Goal: Task Accomplishment & Management: Manage account settings

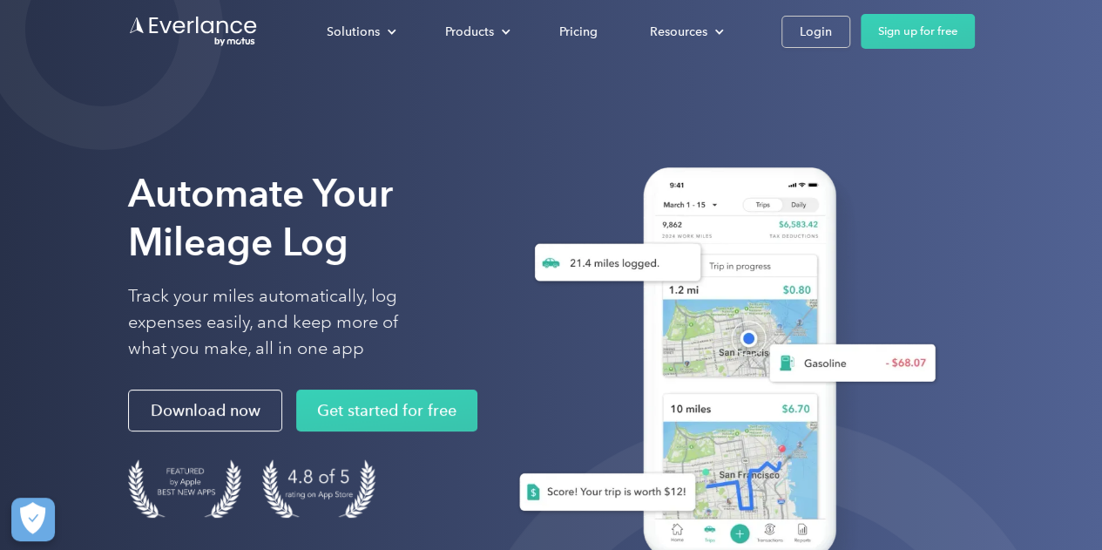
drag, startPoint x: 817, startPoint y: 38, endPoint x: 824, endPoint y: 92, distance: 54.4
click at [817, 38] on div "Login" at bounding box center [816, 32] width 32 height 22
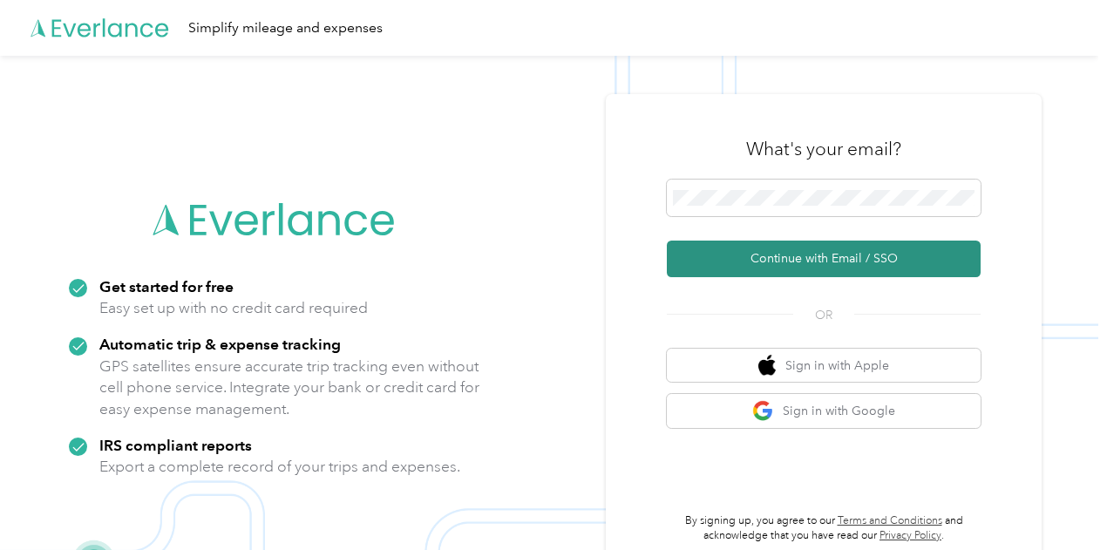
click at [836, 256] on button "Continue with Email / SSO" at bounding box center [824, 259] width 314 height 37
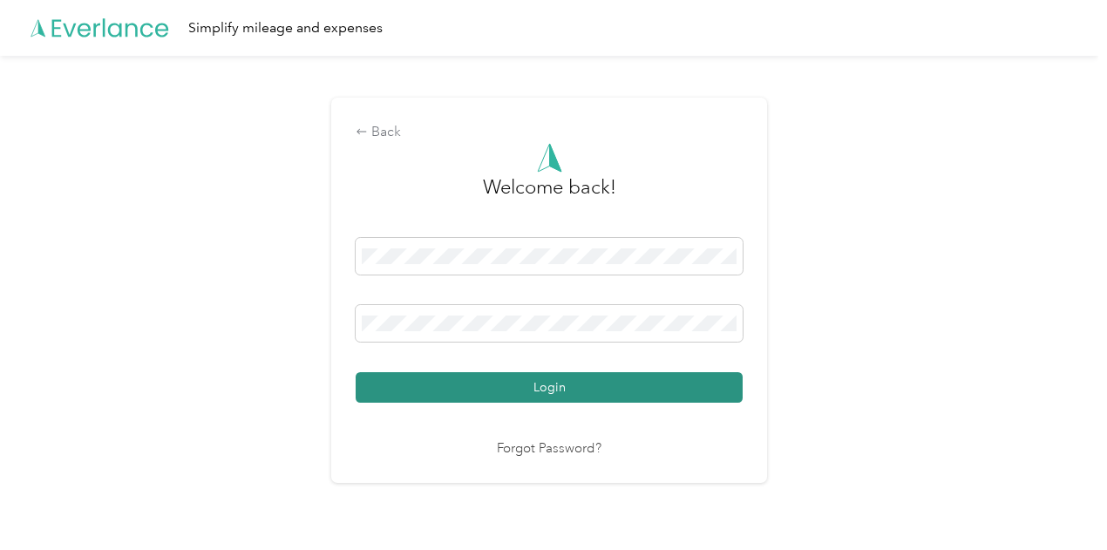
click at [528, 380] on button "Login" at bounding box center [549, 387] width 387 height 31
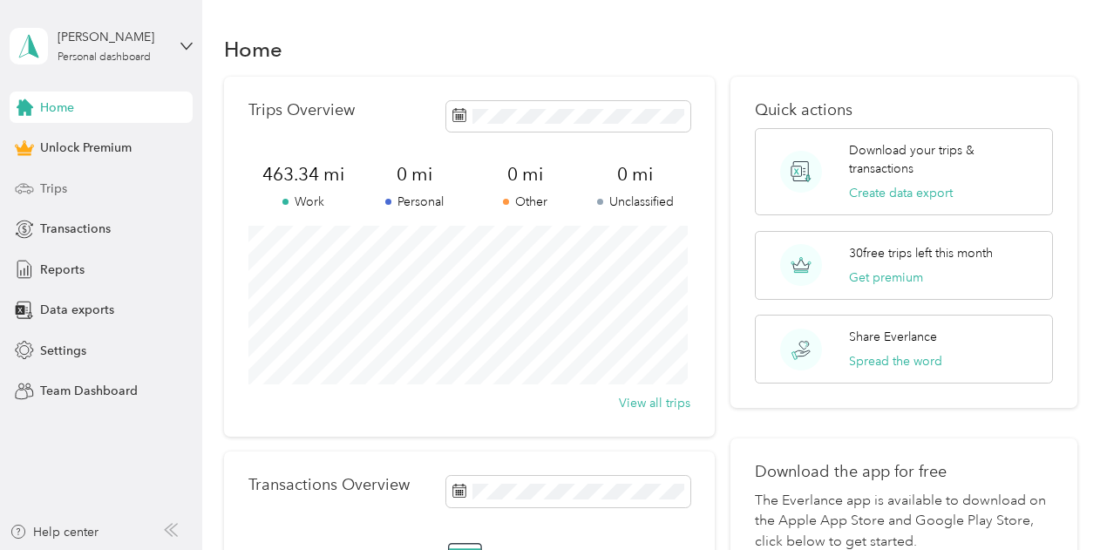
drag, startPoint x: 42, startPoint y: 182, endPoint x: 65, endPoint y: 184, distance: 23.6
click at [49, 187] on span "Trips" at bounding box center [53, 189] width 27 height 18
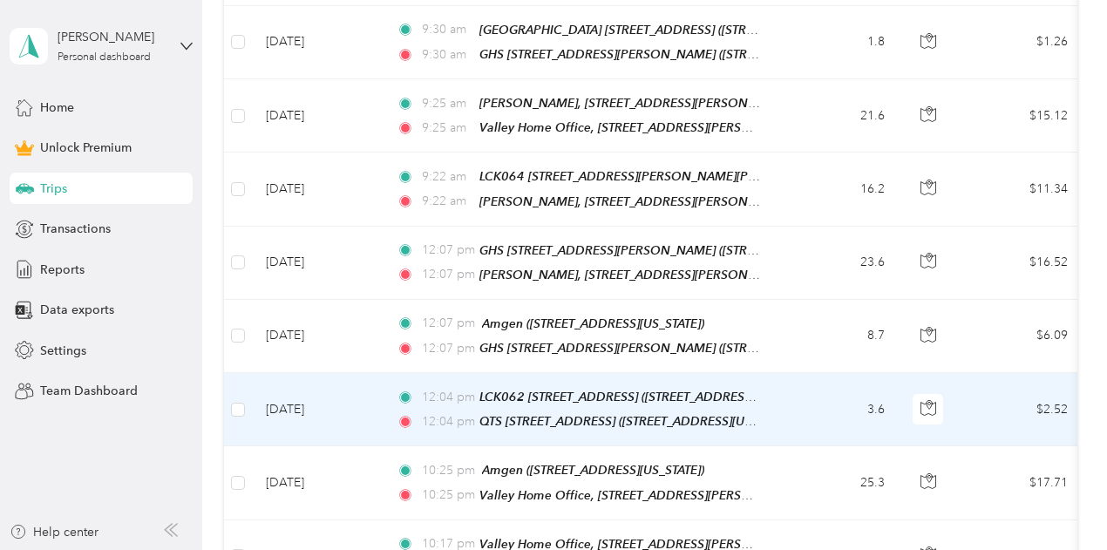
scroll to position [349, 0]
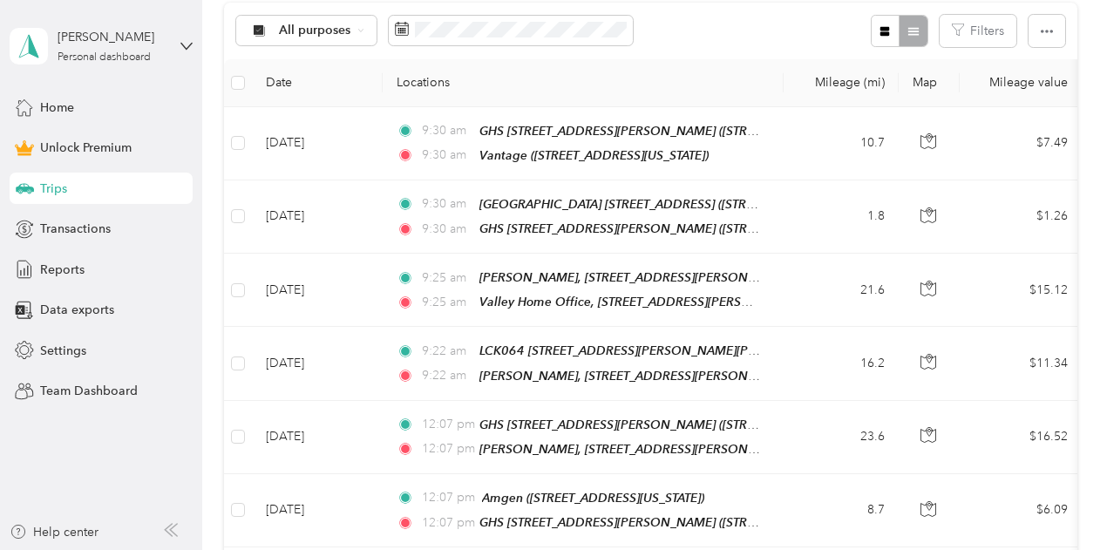
click at [719, 67] on th "Locations" at bounding box center [583, 83] width 401 height 48
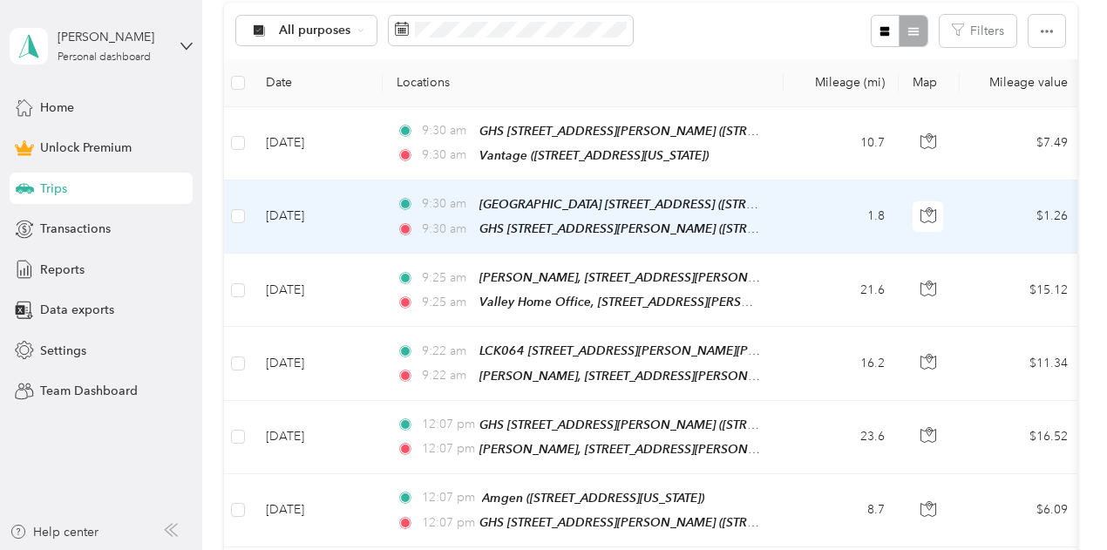
scroll to position [0, 0]
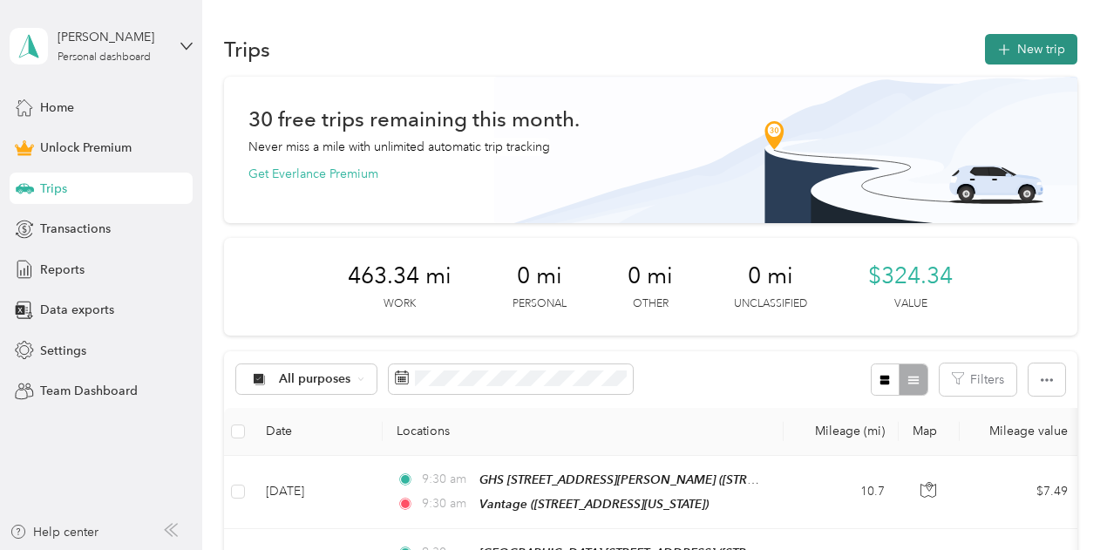
click at [1014, 46] on button "New trip" at bounding box center [1031, 49] width 92 height 31
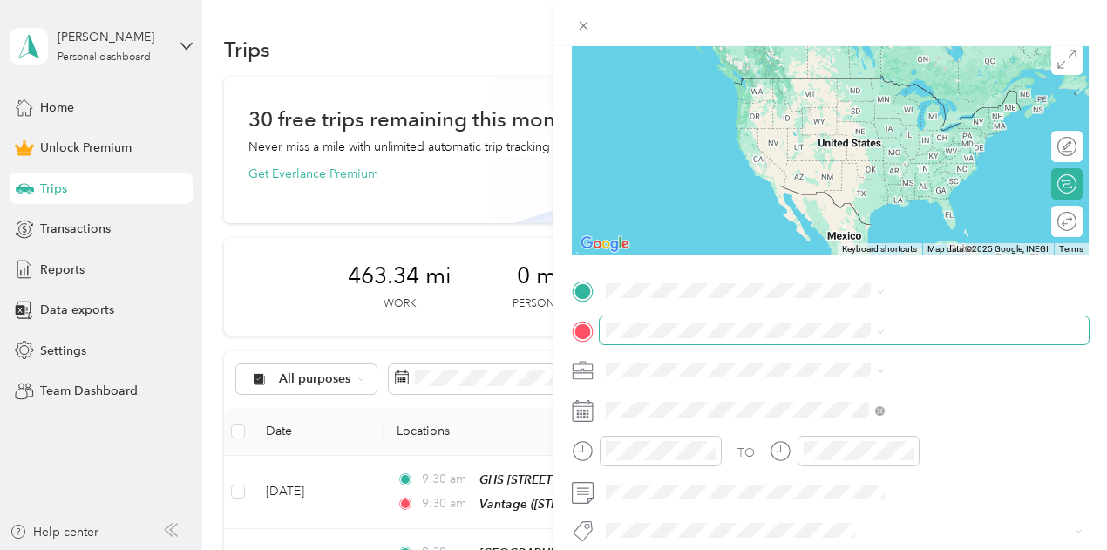
scroll to position [174, 0]
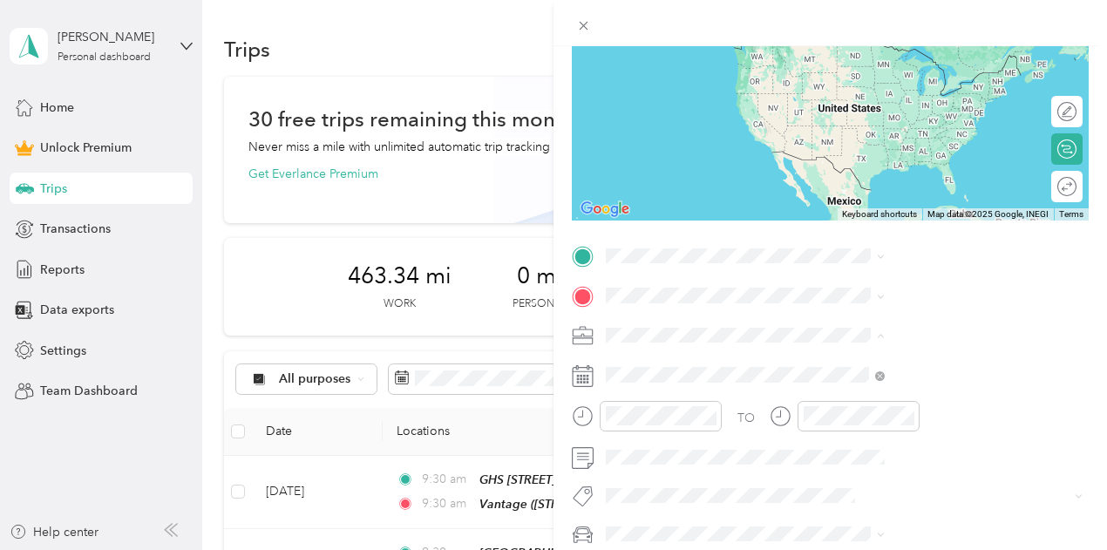
click at [840, 91] on div "Work" at bounding box center [930, 91] width 267 height 18
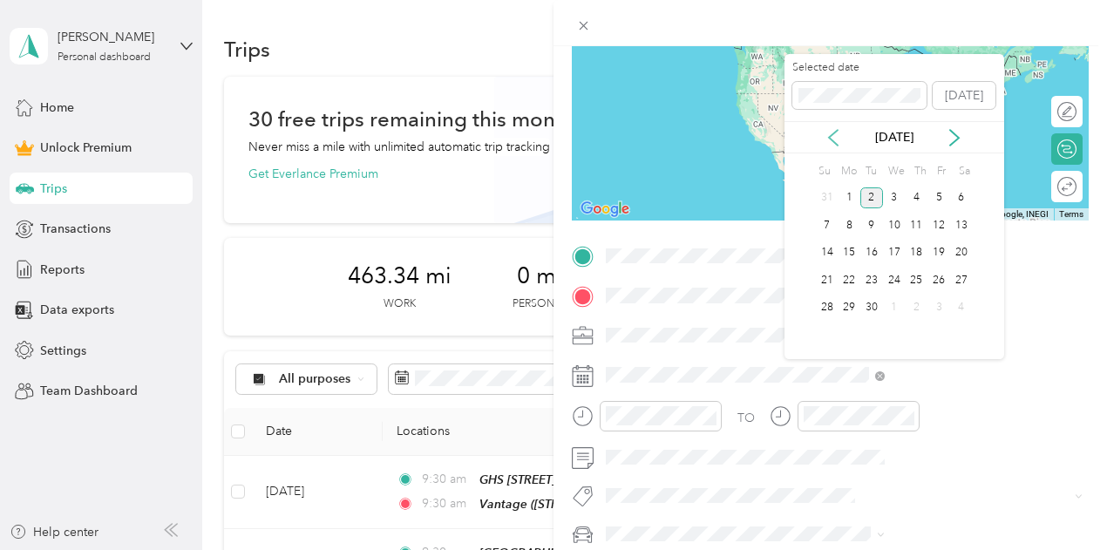
click at [824, 135] on icon at bounding box center [832, 137] width 17 height 17
click at [899, 312] on div "27" at bounding box center [894, 308] width 23 height 22
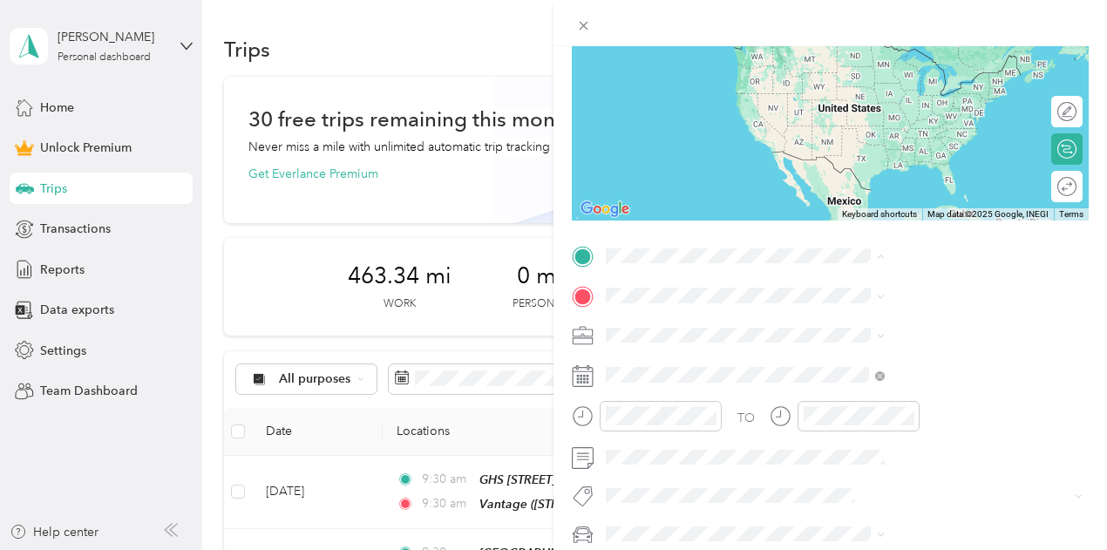
click at [980, 441] on span "[STREET_ADDRESS][PERSON_NAME][US_STATE]" at bounding box center [926, 457] width 207 height 33
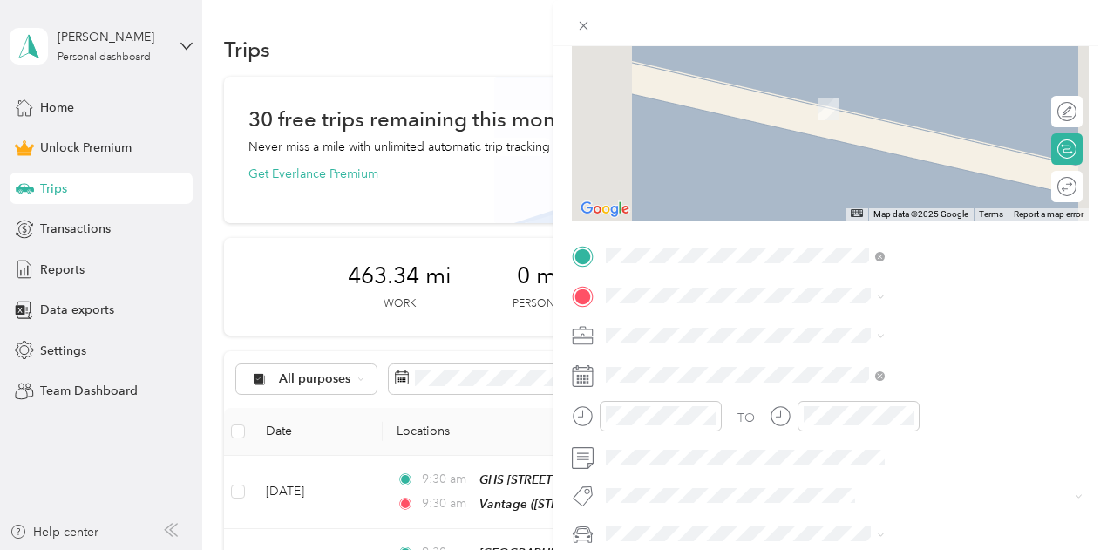
click at [918, 261] on strong "[PERSON_NAME], [STREET_ADDRESS][PERSON_NAME]" at bounding box center [943, 272] width 240 height 31
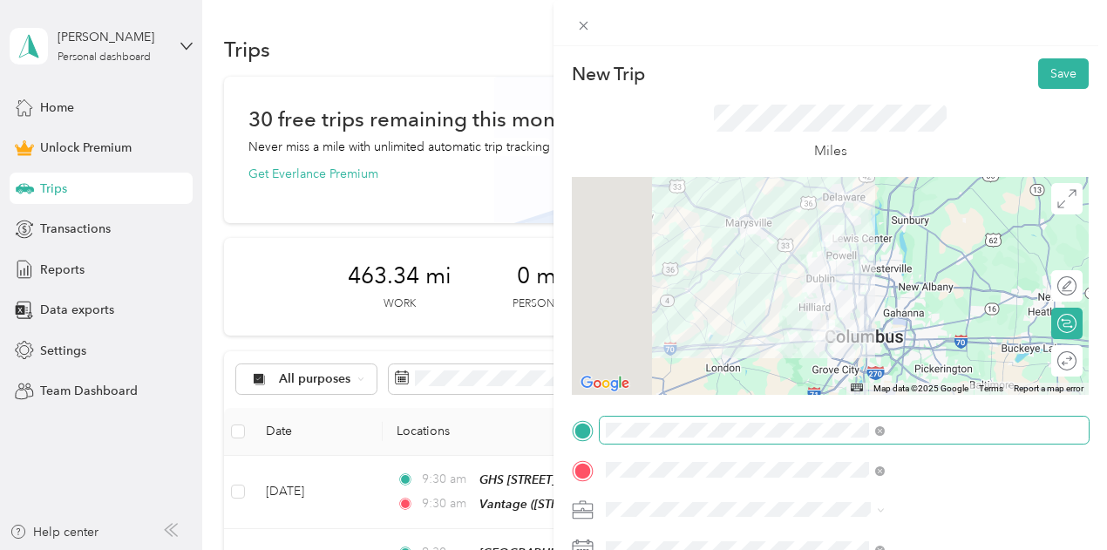
scroll to position [0, 0]
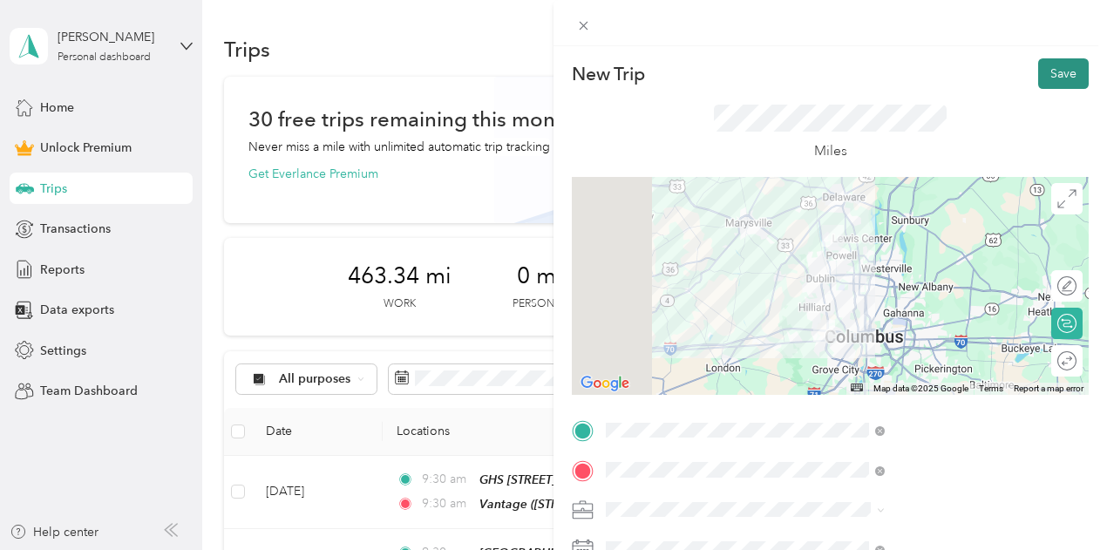
click at [1038, 79] on button "Save" at bounding box center [1063, 73] width 51 height 31
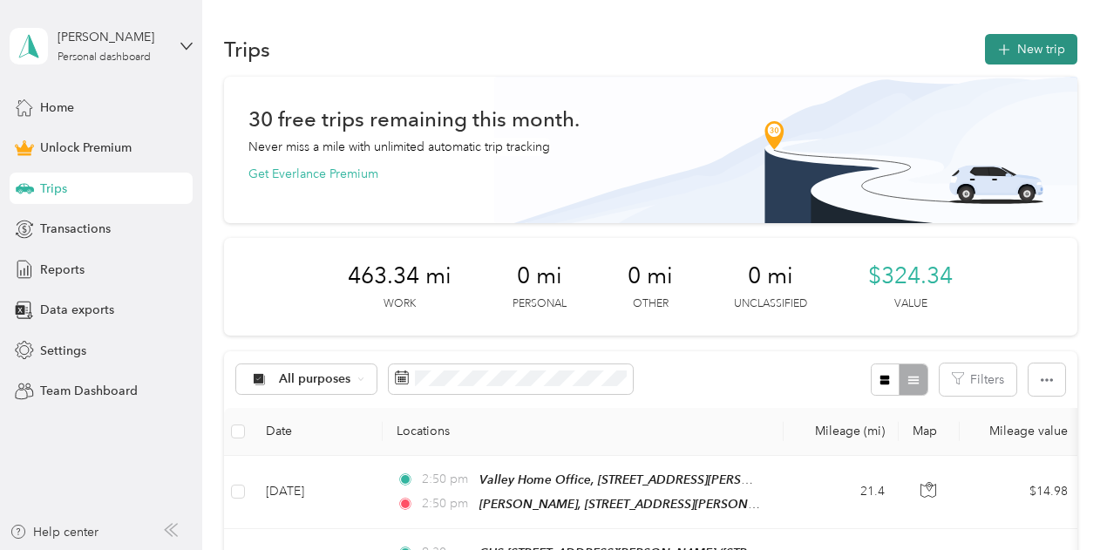
click at [1044, 34] on button "New trip" at bounding box center [1031, 49] width 92 height 31
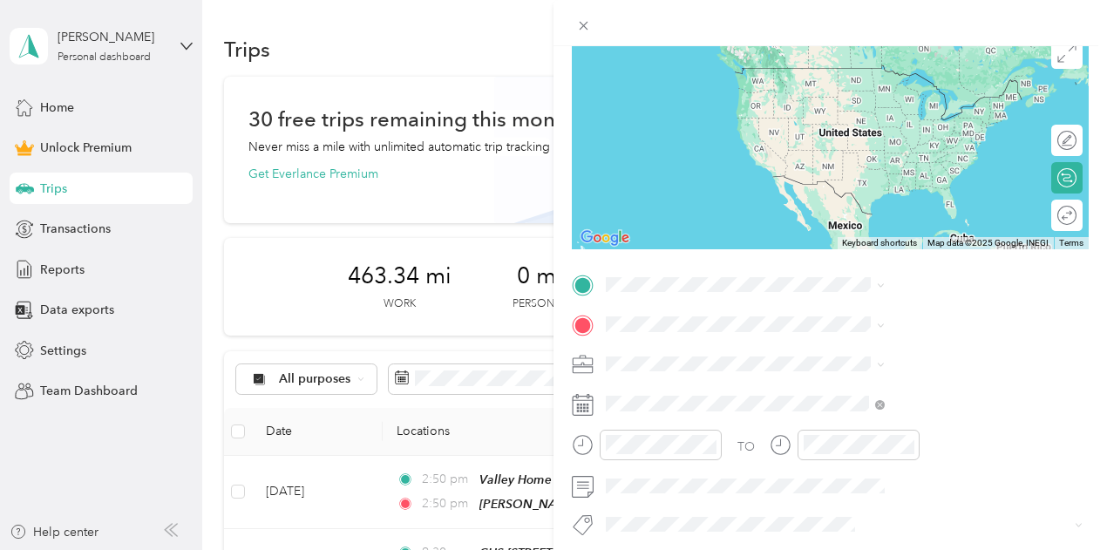
scroll to position [174, 0]
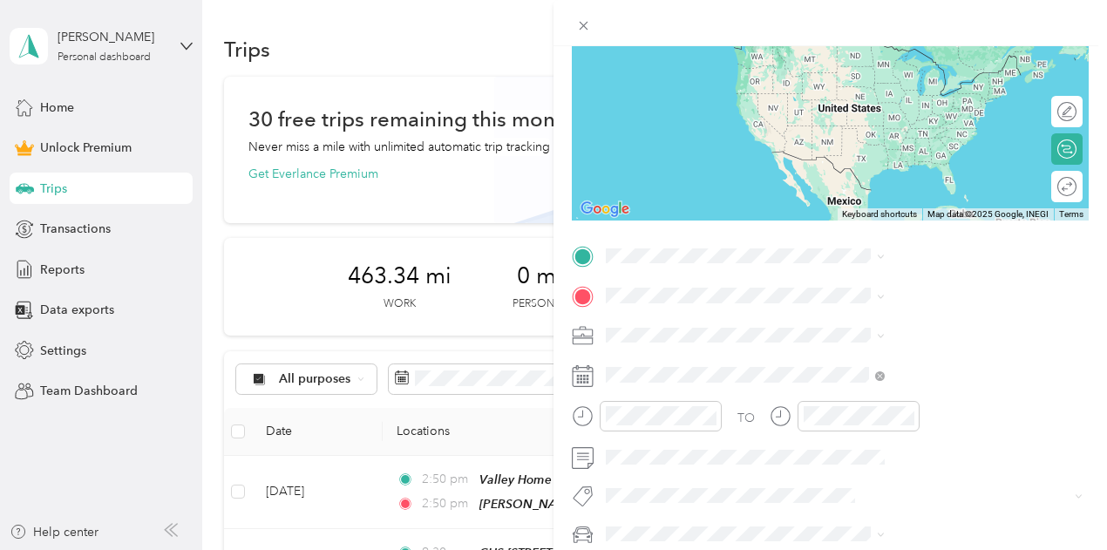
click at [826, 86] on div "Work" at bounding box center [930, 83] width 267 height 18
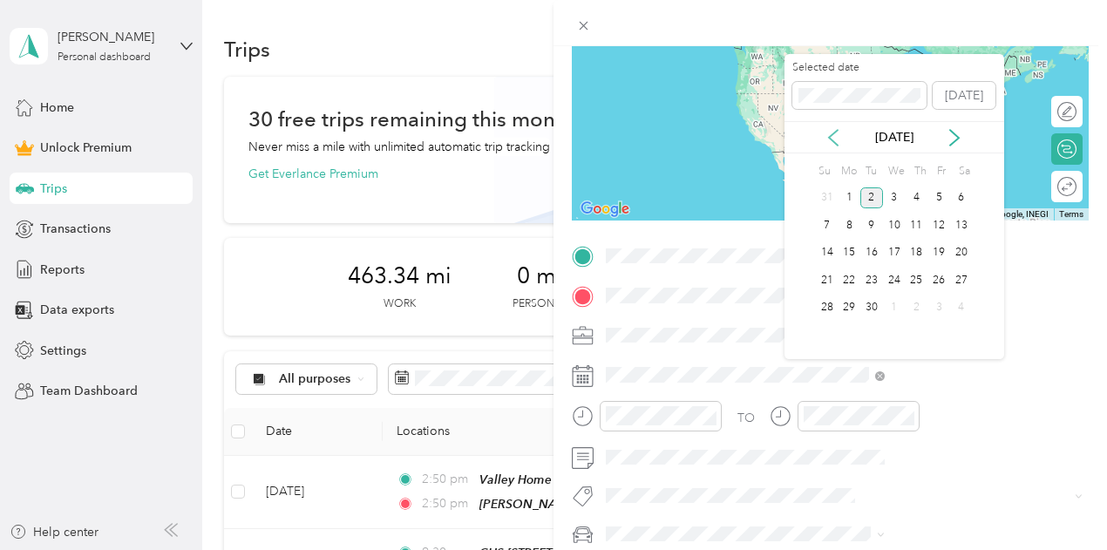
click at [830, 133] on icon at bounding box center [832, 137] width 17 height 17
click at [894, 302] on div "27" at bounding box center [894, 308] width 23 height 22
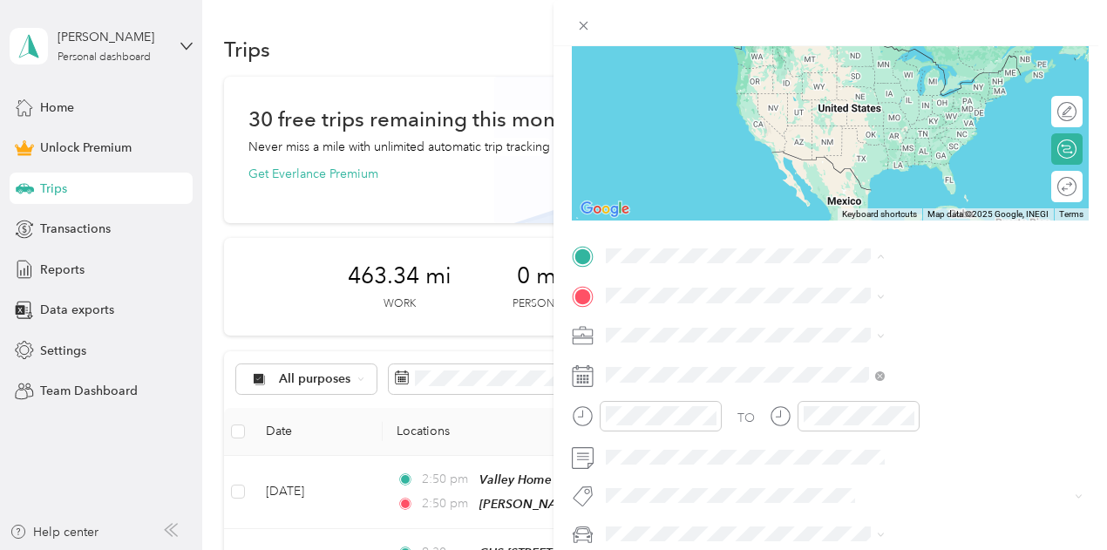
click at [885, 494] on strong "[PERSON_NAME], [STREET_ADDRESS][PERSON_NAME]" at bounding box center [943, 509] width 240 height 31
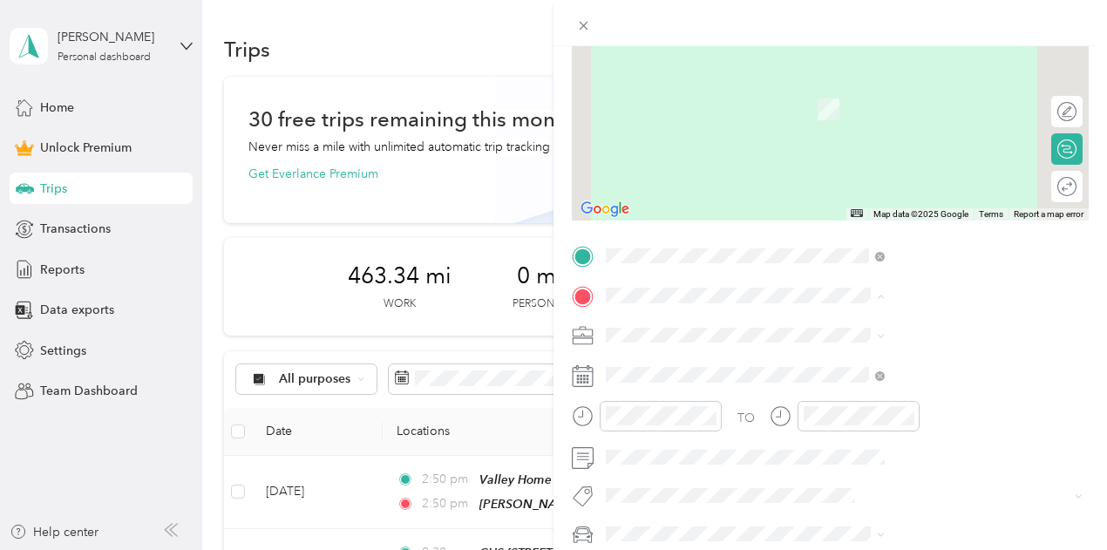
click at [916, 173] on strong "Riverside [STREET_ADDRESS]" at bounding box center [909, 181] width 173 height 16
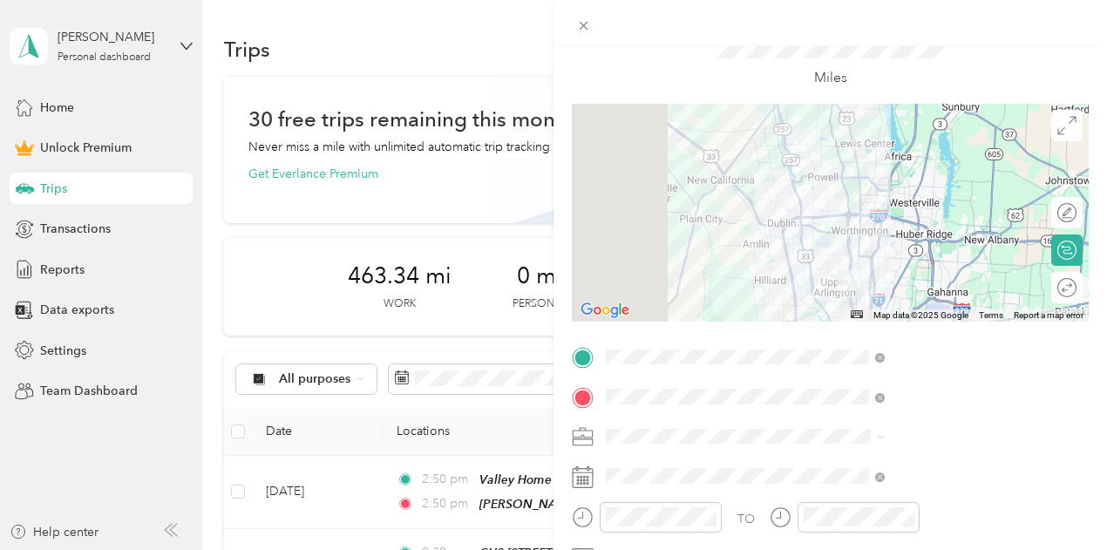
scroll to position [0, 0]
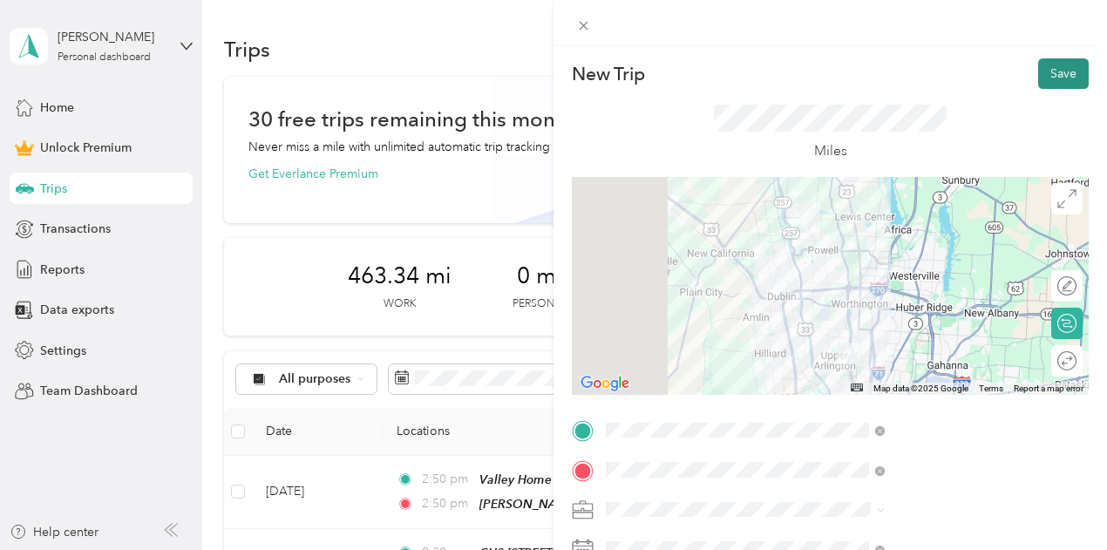
click at [1049, 69] on button "Save" at bounding box center [1063, 73] width 51 height 31
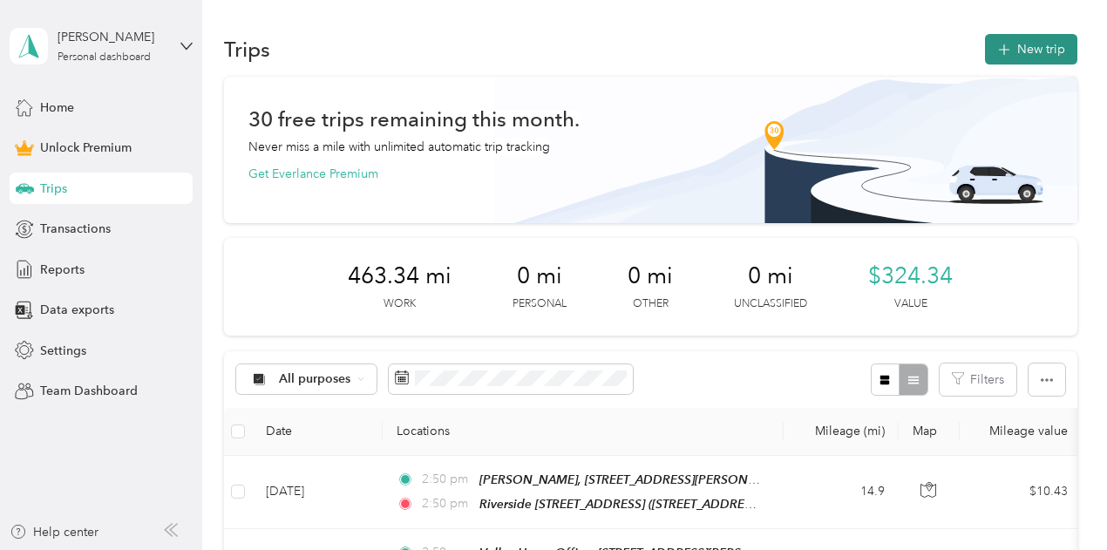
click at [1022, 39] on button "New trip" at bounding box center [1031, 49] width 92 height 31
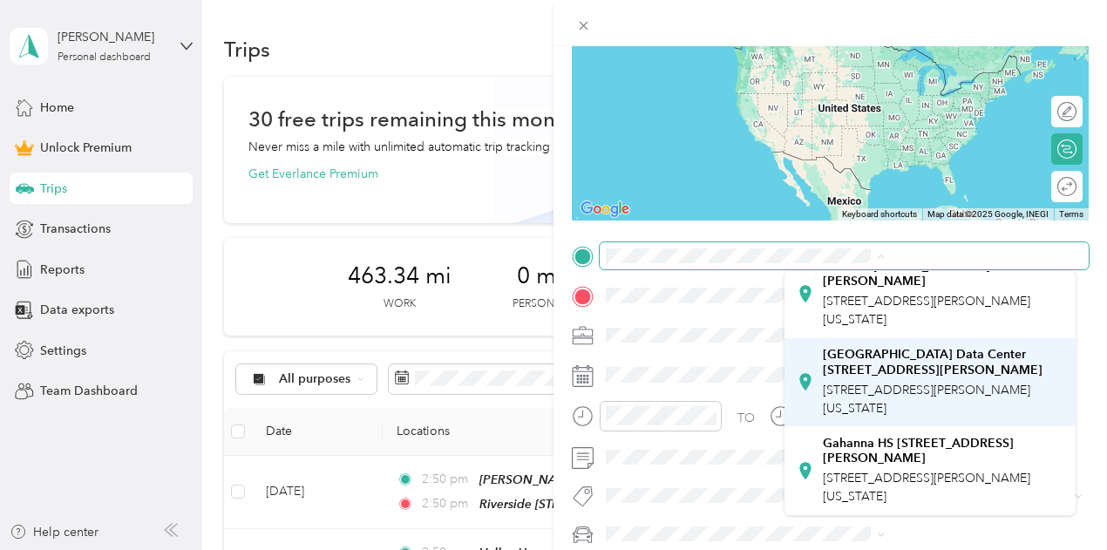
scroll to position [574, 0]
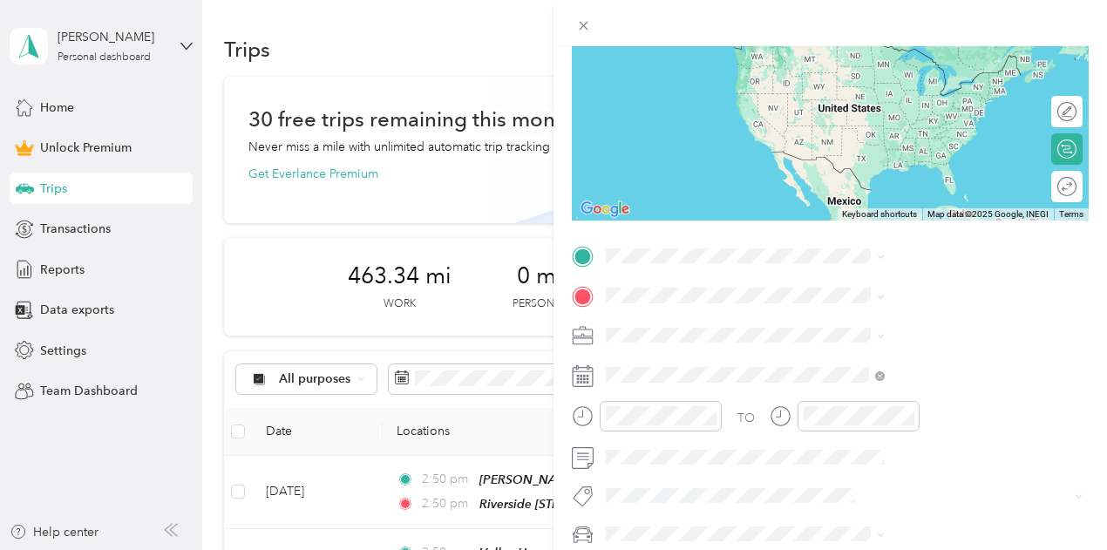
click at [921, 327] on span "[STREET_ADDRESS][PERSON_NAME][US_STATE]" at bounding box center [926, 310] width 207 height 33
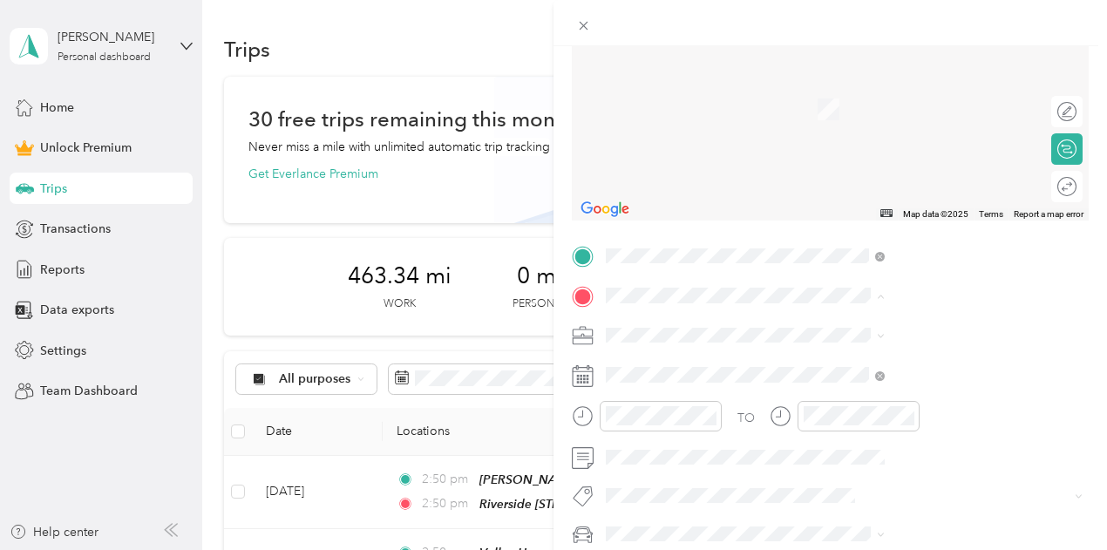
click at [881, 259] on strong "[PERSON_NAME], [STREET_ADDRESS][PERSON_NAME]" at bounding box center [943, 274] width 240 height 31
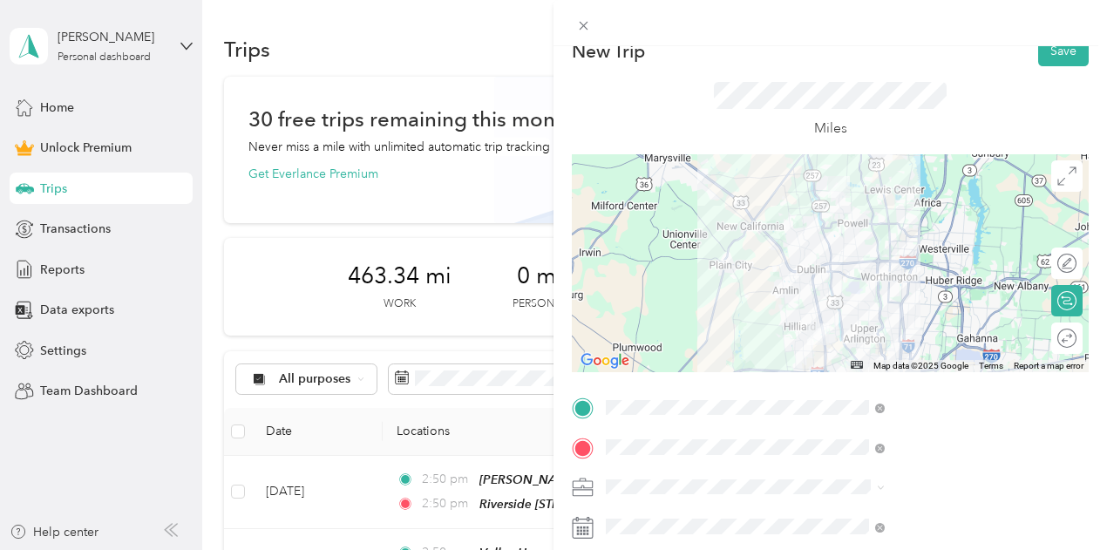
scroll to position [0, 0]
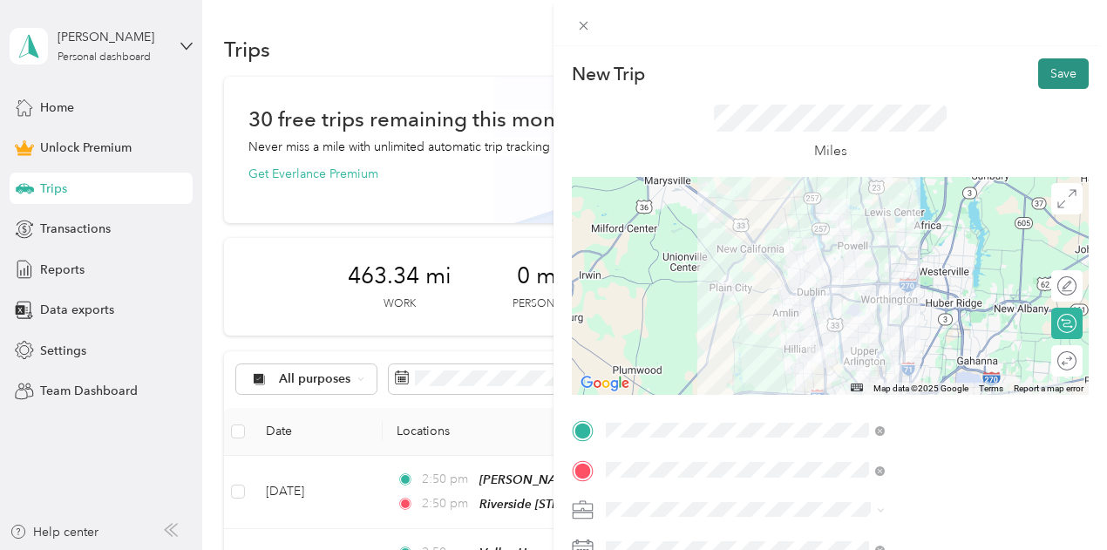
click at [1046, 62] on button "Save" at bounding box center [1063, 73] width 51 height 31
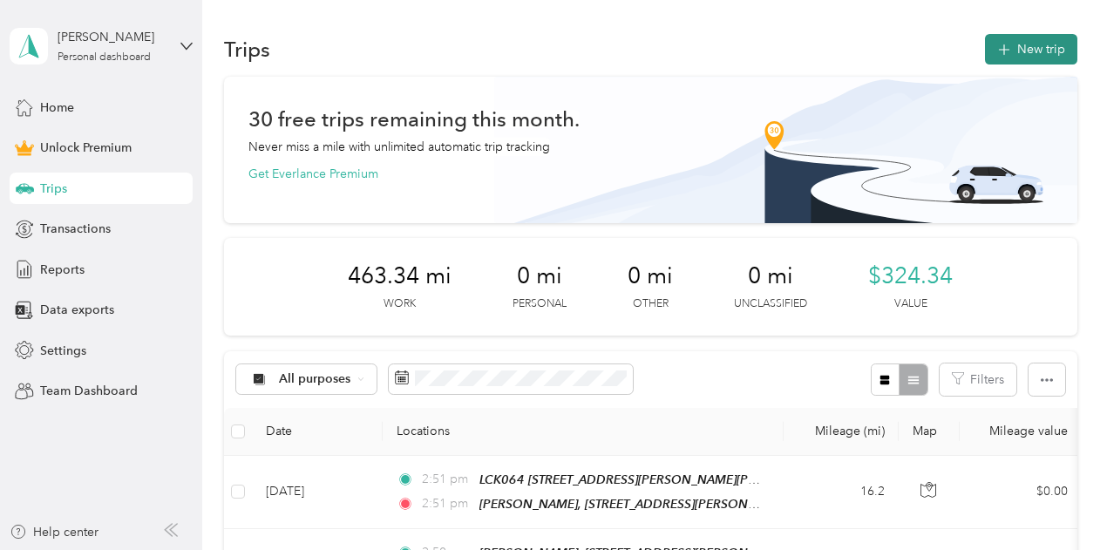
click at [1027, 50] on button "New trip" at bounding box center [1031, 49] width 92 height 31
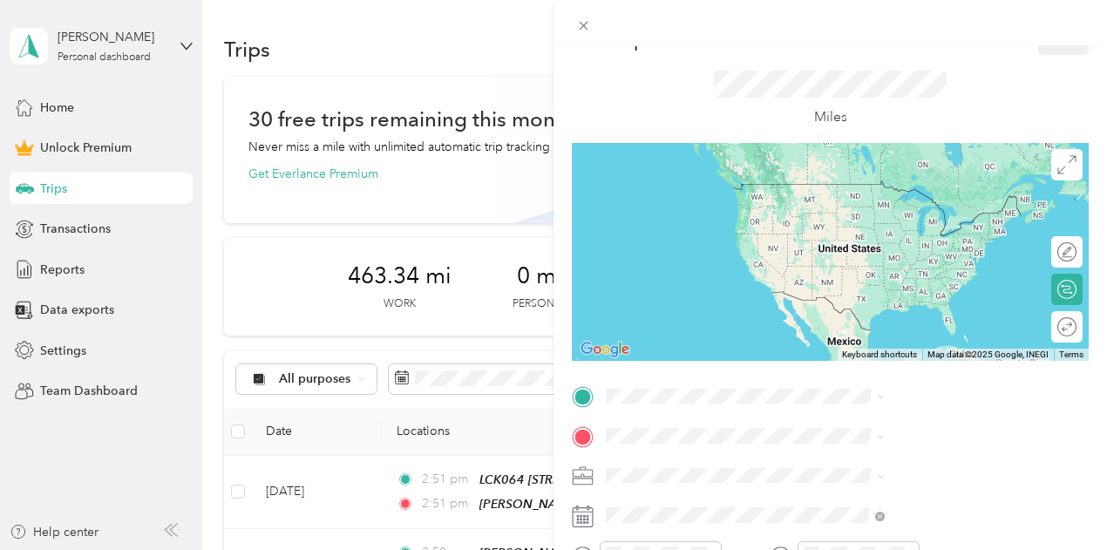
scroll to position [87, 0]
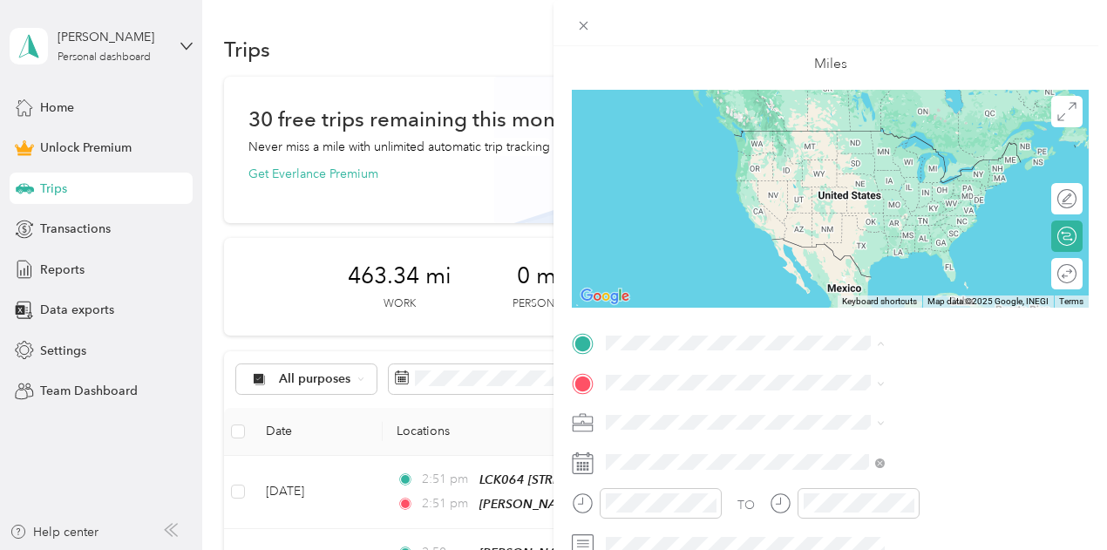
click at [880, 306] on strong "[PERSON_NAME], [STREET_ADDRESS][PERSON_NAME]" at bounding box center [943, 321] width 240 height 31
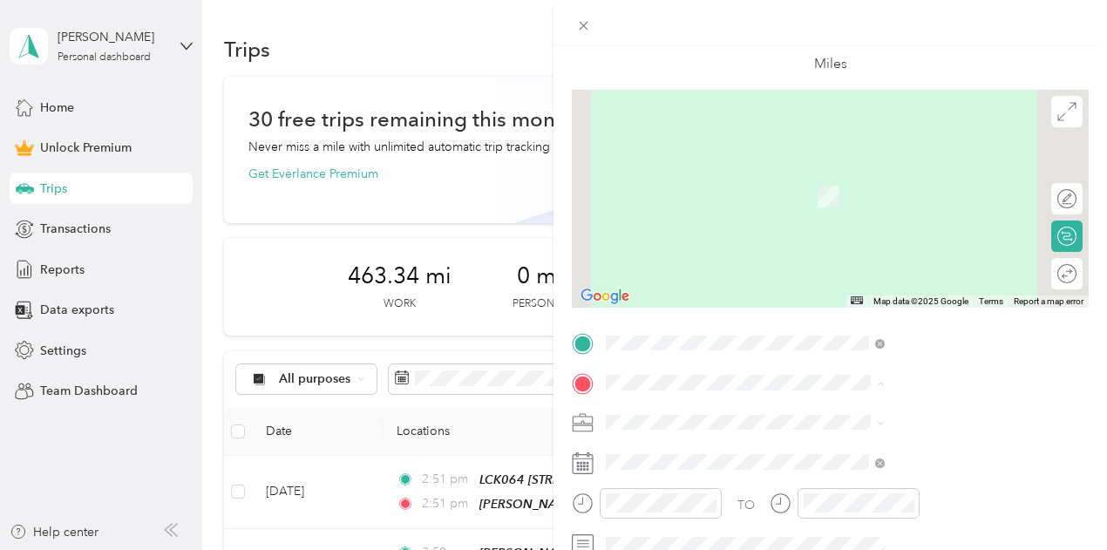
click at [899, 272] on div "Valley Home Office, [STREET_ADDRESS][GEOGRAPHIC_DATA][PERSON_NAME][STREET_ADDRE…" at bounding box center [943, 292] width 240 height 71
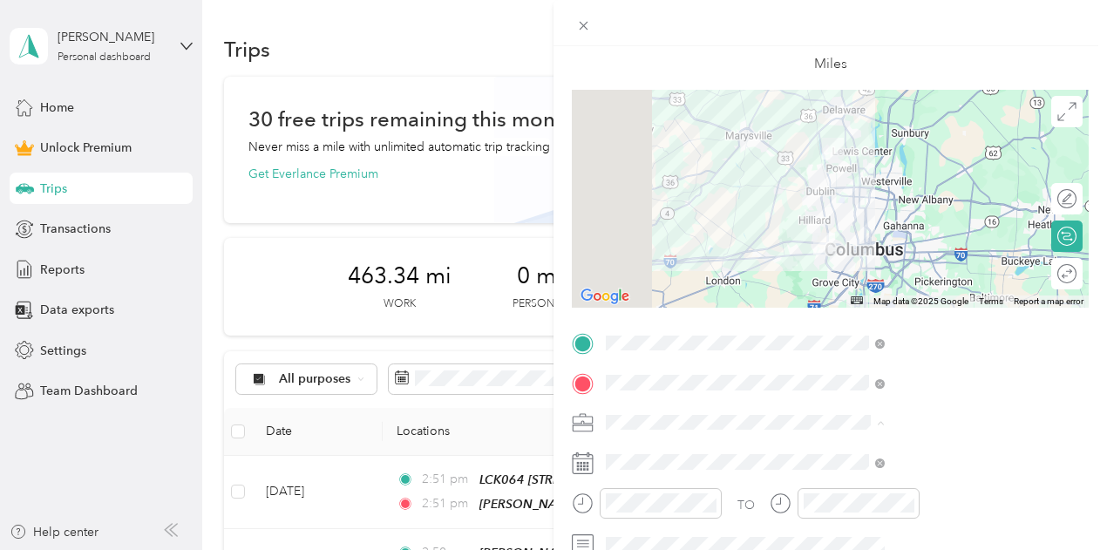
click at [831, 188] on ol "Work Personal Consultant Other Charity Medical Moving Commute" at bounding box center [929, 285] width 291 height 244
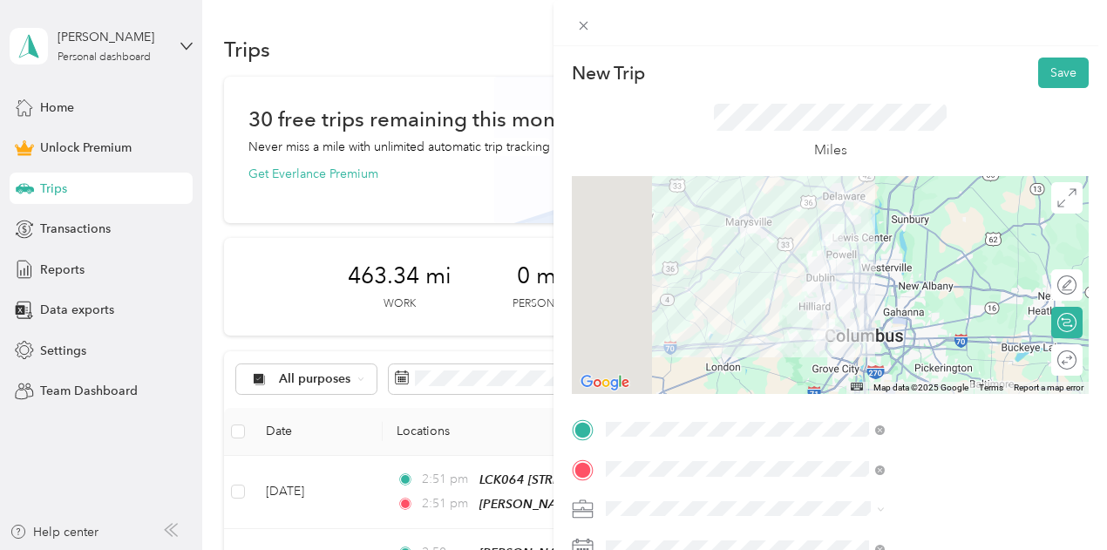
scroll to position [0, 0]
click at [1044, 60] on button "Save" at bounding box center [1063, 73] width 51 height 31
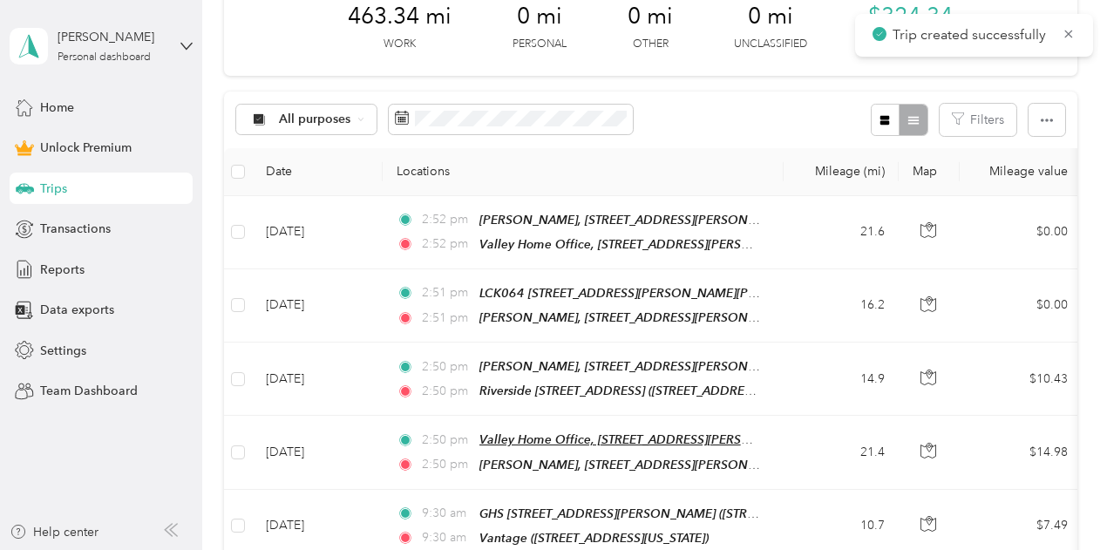
scroll to position [261, 0]
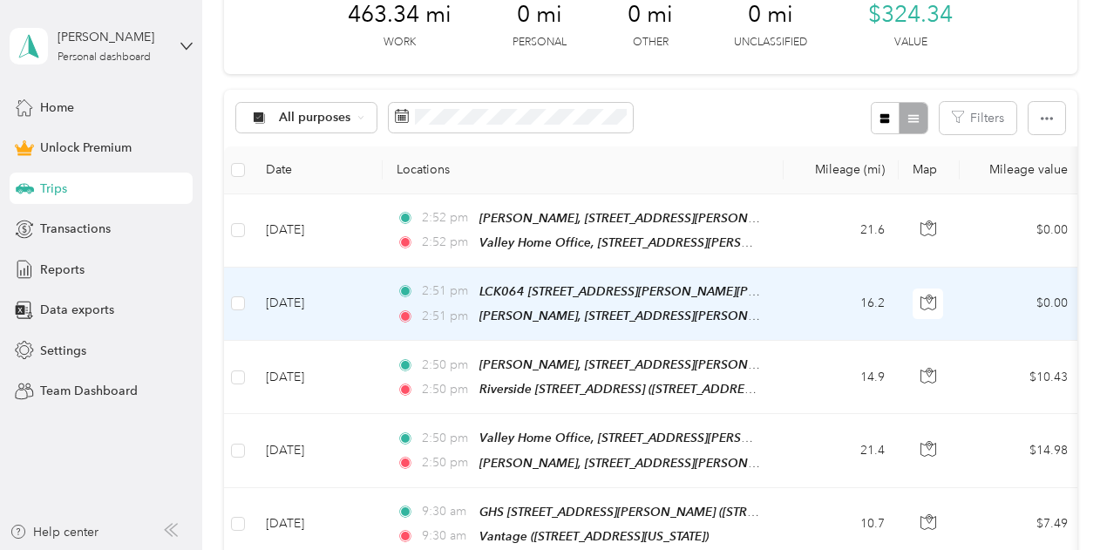
click at [791, 308] on td "16.2" at bounding box center [840, 304] width 115 height 73
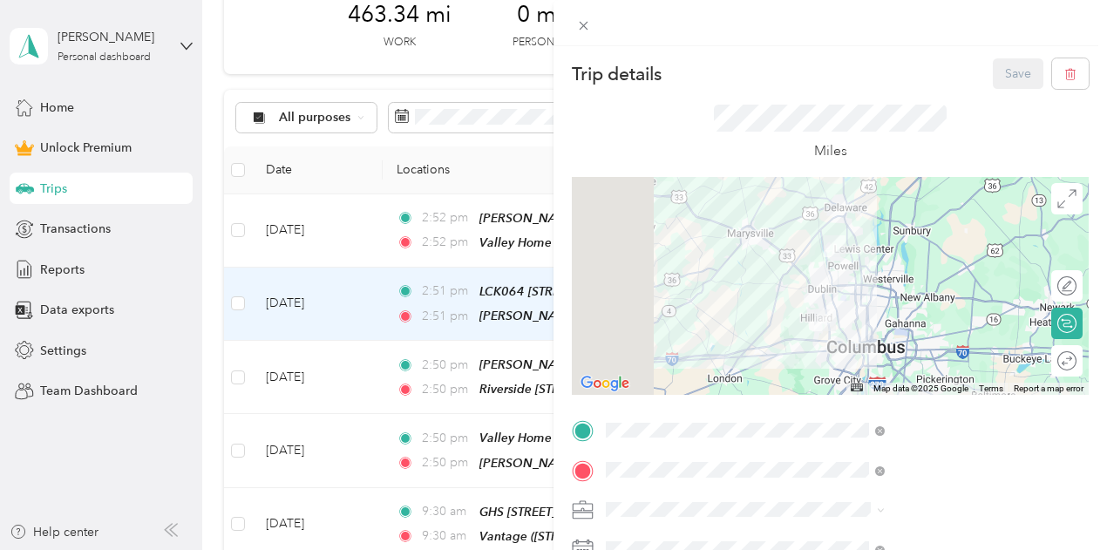
click at [821, 270] on li "Work" at bounding box center [929, 264] width 291 height 31
click at [1012, 71] on button "Save" at bounding box center [1018, 73] width 51 height 31
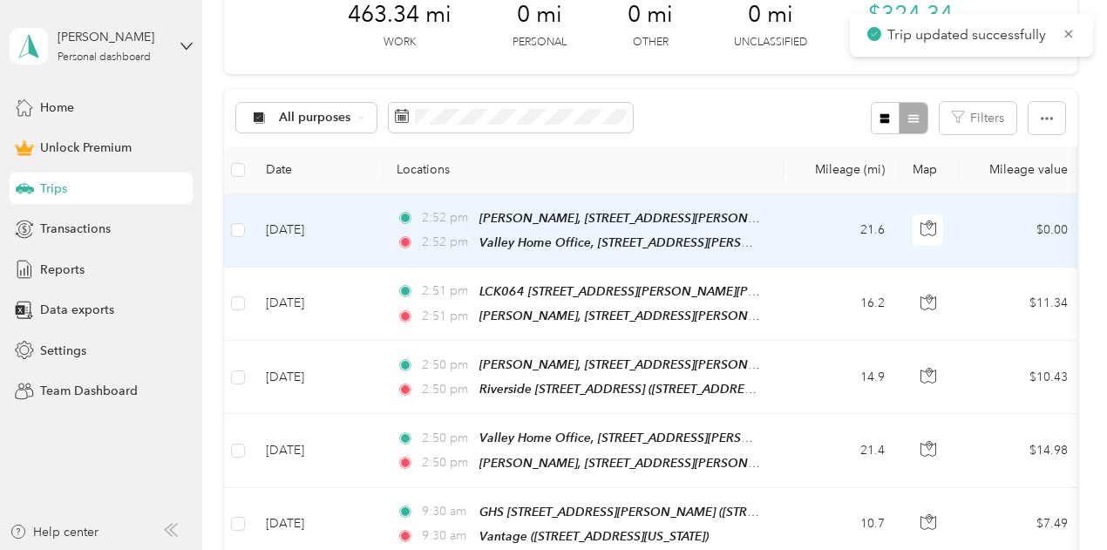
click at [806, 207] on td "21.6" at bounding box center [840, 230] width 115 height 73
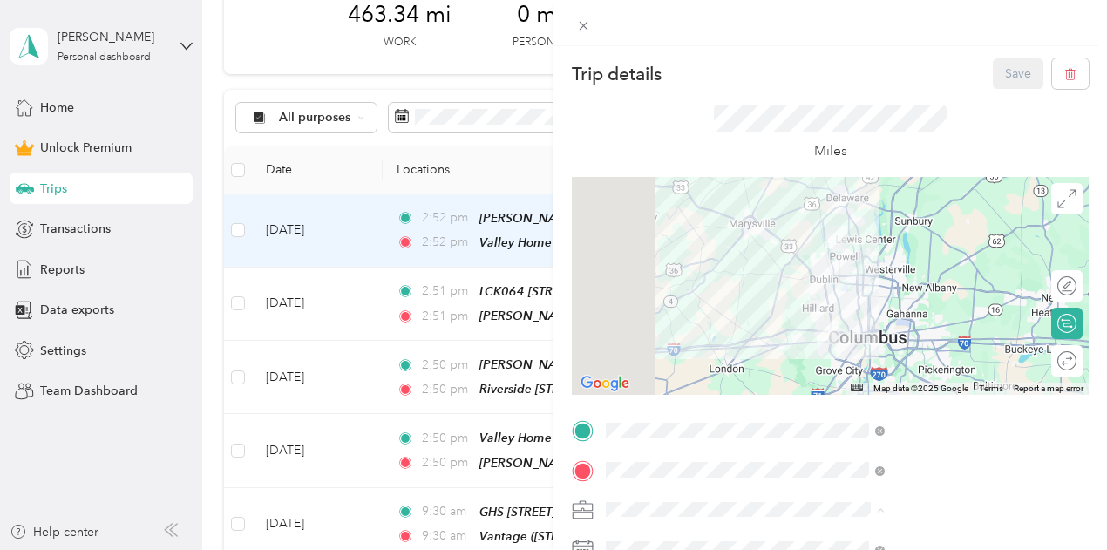
click at [826, 256] on div "Work" at bounding box center [930, 265] width 267 height 18
click at [1013, 74] on button "Save" at bounding box center [1018, 73] width 51 height 31
